Goal: Information Seeking & Learning: Understand process/instructions

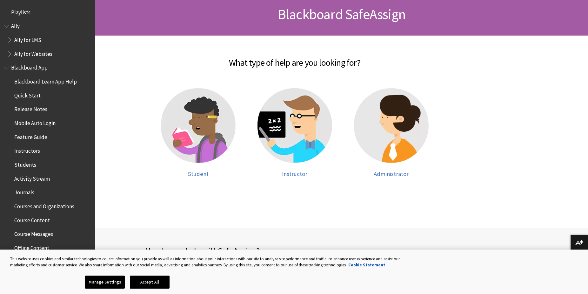
scroll to position [589, 0]
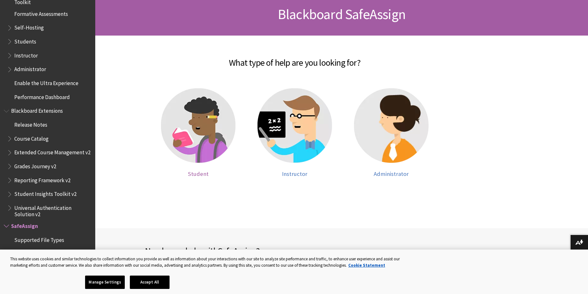
click at [197, 138] on img at bounding box center [198, 125] width 75 height 75
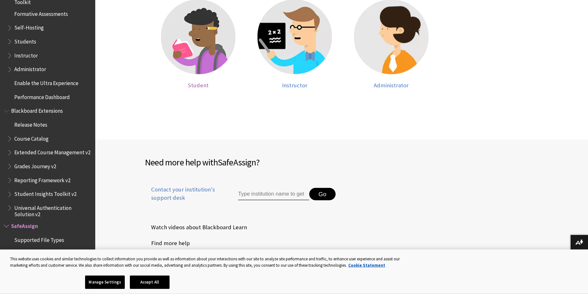
scroll to position [227, 0]
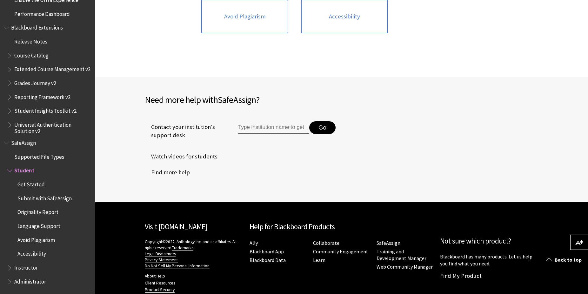
scroll to position [97, 0]
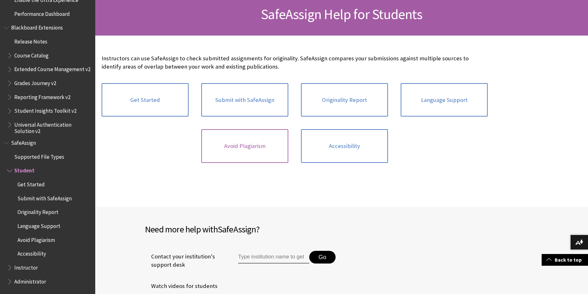
click at [227, 146] on link "Avoid Plagiarism" at bounding box center [244, 146] width 87 height 34
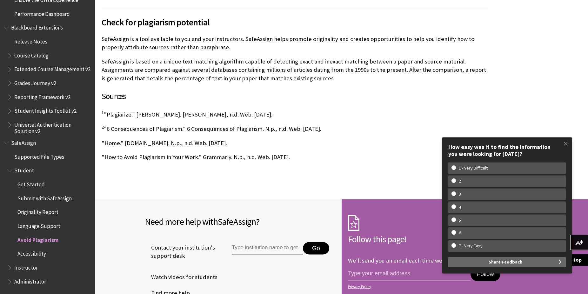
scroll to position [412, 0]
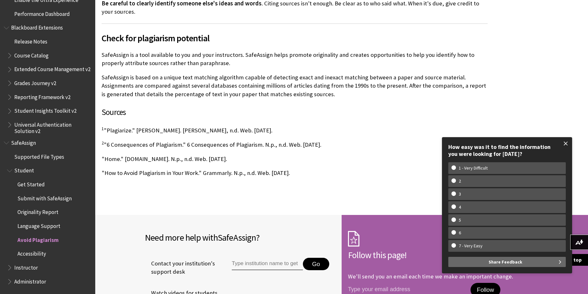
click at [566, 141] on span at bounding box center [565, 143] width 13 height 13
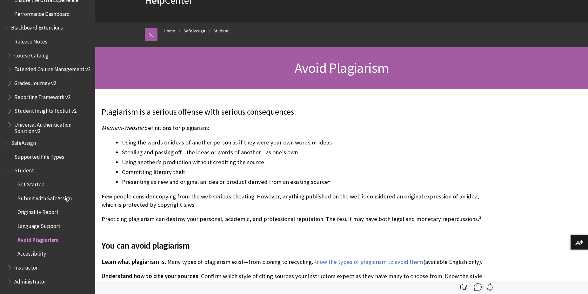
scroll to position [0, 0]
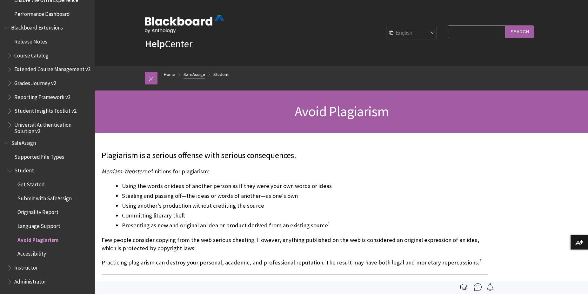
click at [187, 71] on link "SafeAssign" at bounding box center [194, 74] width 22 height 8
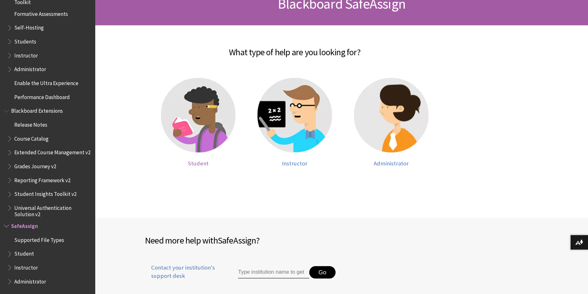
scroll to position [119, 0]
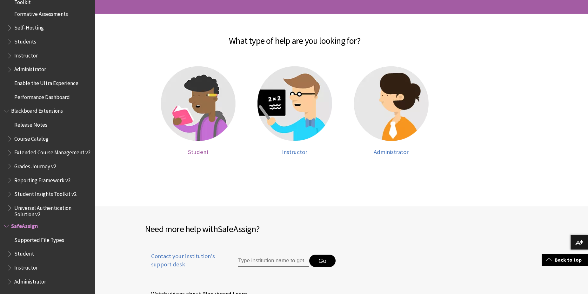
click at [208, 99] on img at bounding box center [198, 103] width 75 height 75
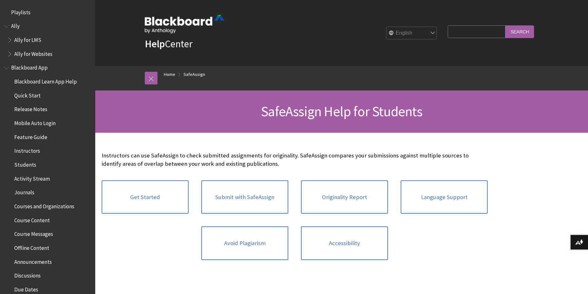
scroll to position [672, 0]
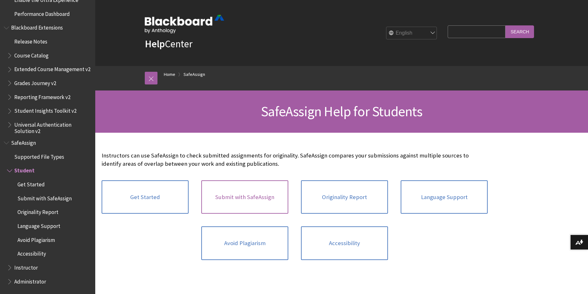
click at [252, 187] on link "Submit with SafeAssign" at bounding box center [244, 197] width 87 height 34
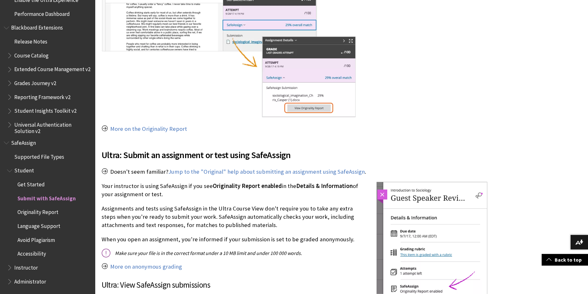
scroll to position [550, 0]
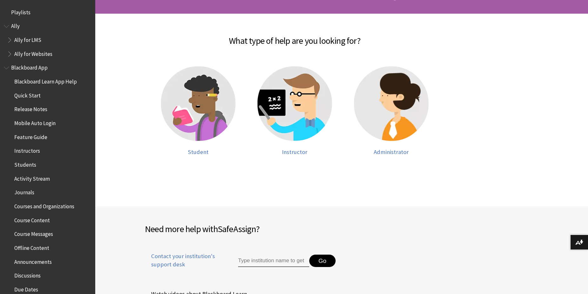
scroll to position [589, 0]
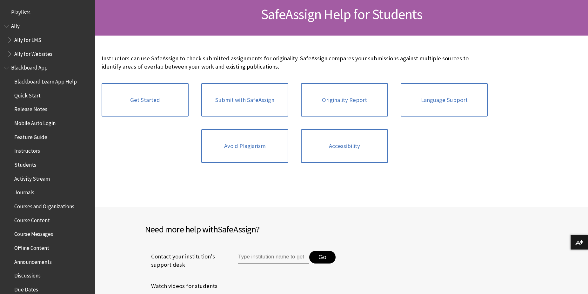
scroll to position [672, 0]
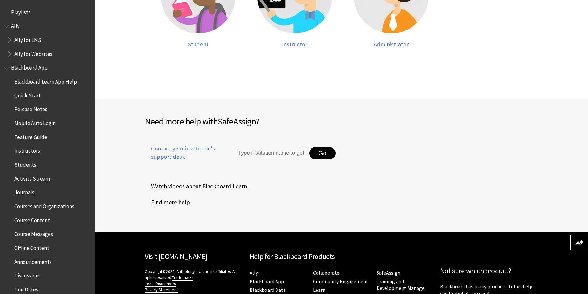
scroll to position [589, 0]
